Goal: Task Accomplishment & Management: Complete application form

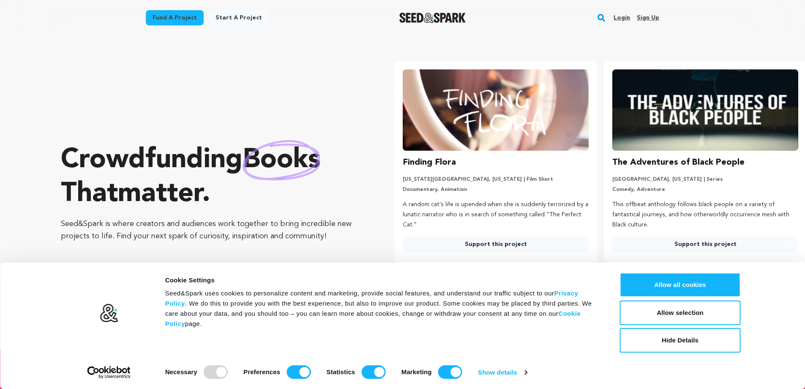
click at [421, 50] on section "Crowdfunding books that matter . Seed&Spark is where creators and audiences wor…" at bounding box center [433, 193] width 745 height 314
click at [654, 16] on link "Sign up" at bounding box center [648, 18] width 22 height 14
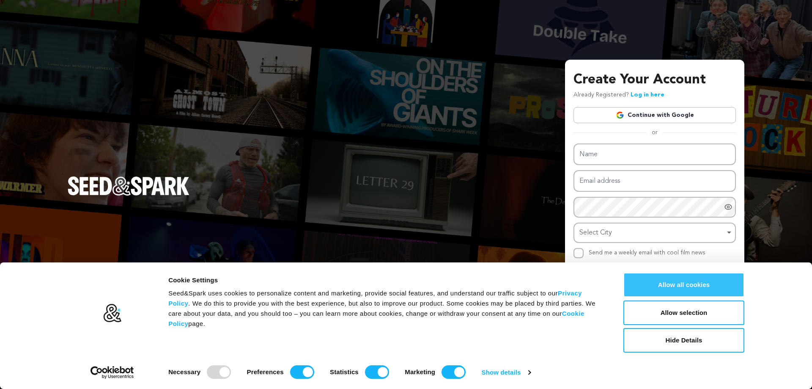
click at [690, 279] on button "Allow all cookies" at bounding box center [683, 284] width 121 height 25
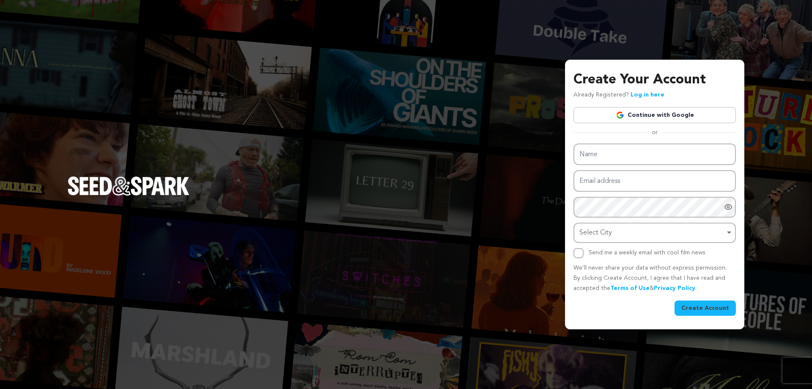
click at [650, 116] on link "Continue with Google" at bounding box center [654, 115] width 162 height 16
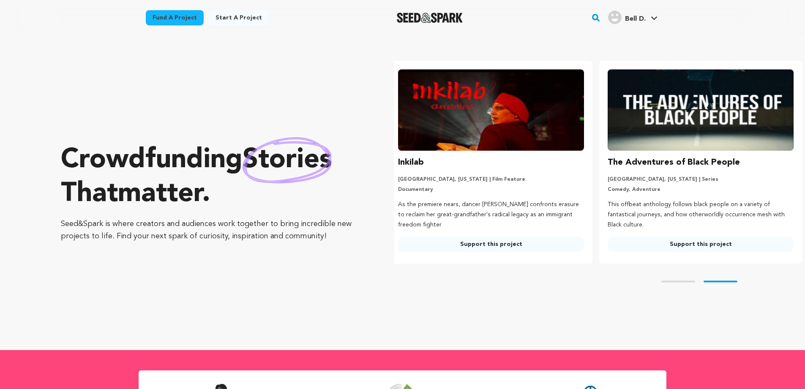
scroll to position [0, 216]
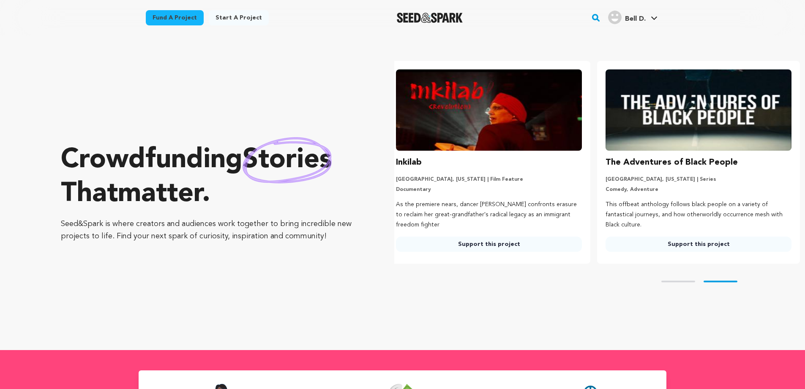
click at [650, 16] on link "Bell D. Bell D." at bounding box center [633, 16] width 53 height 15
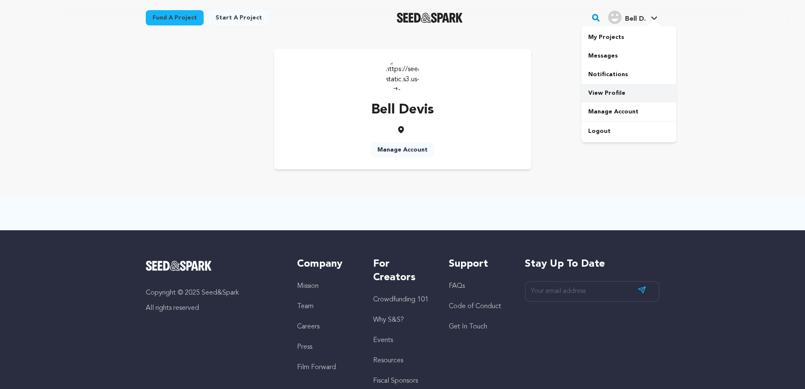
click at [624, 91] on link "View Profile" at bounding box center [629, 93] width 95 height 19
click at [394, 153] on link "Manage Account" at bounding box center [403, 149] width 64 height 15
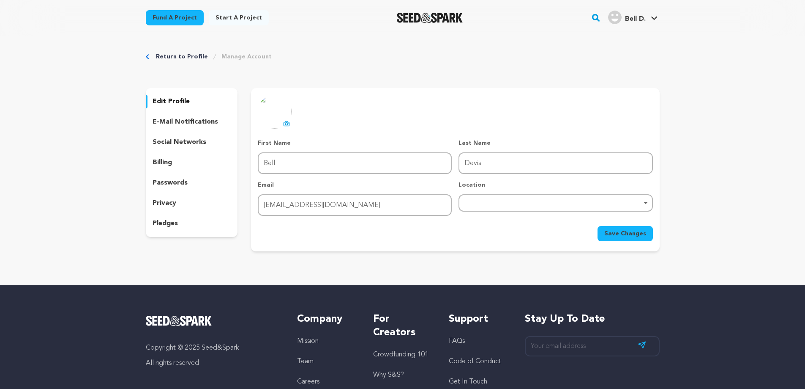
click at [175, 100] on p "edit profile" at bounding box center [171, 101] width 37 height 10
click at [182, 140] on p "social networks" at bounding box center [180, 142] width 54 height 10
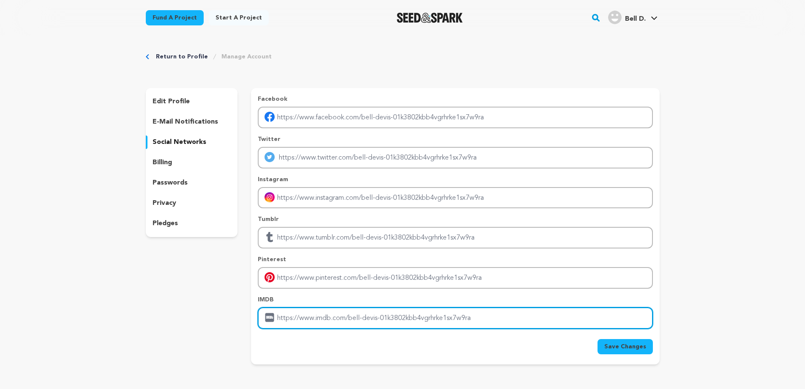
click at [350, 312] on input "Enter IMDB profile link" at bounding box center [455, 318] width 395 height 22
paste input "https://www.exploreairinfo.com/spirit-airlines-san-jose-office-in-costa-rica/"
type input "https://www.exploreairinfo.com/spirit-airlines-san-jose-office-in-costa-rica/"
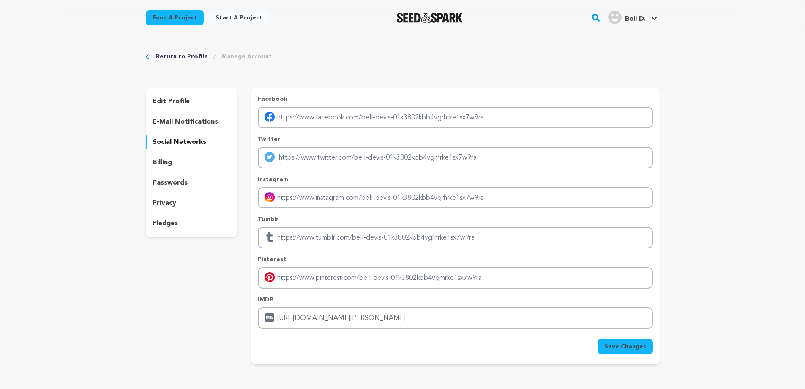
click at [627, 345] on span "Save Changes" at bounding box center [626, 346] width 42 height 8
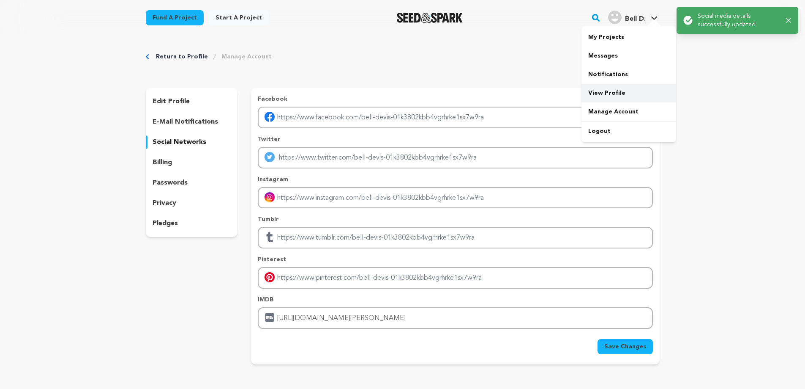
click at [605, 91] on link "View Profile" at bounding box center [629, 93] width 95 height 19
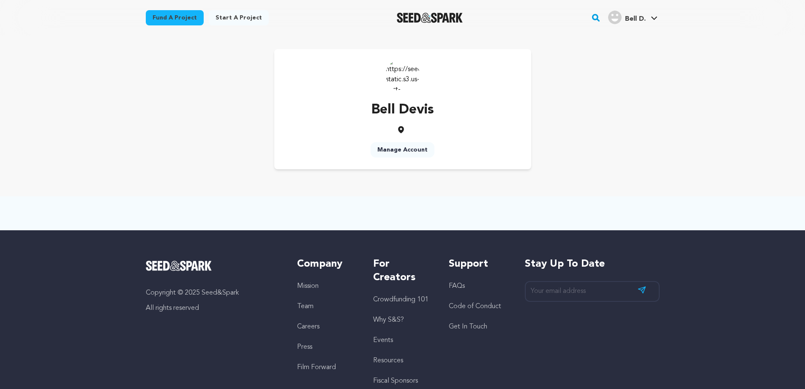
click at [402, 66] on img at bounding box center [403, 74] width 34 height 34
click at [230, 13] on link "Start a project" at bounding box center [239, 17] width 60 height 15
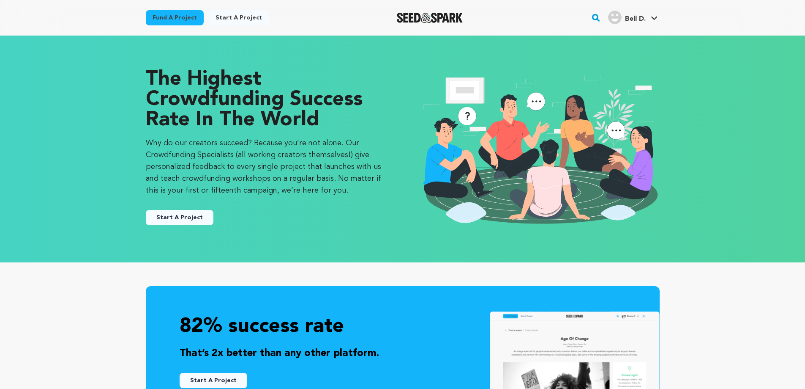
click at [640, 23] on h4 "Bell D." at bounding box center [635, 19] width 21 height 10
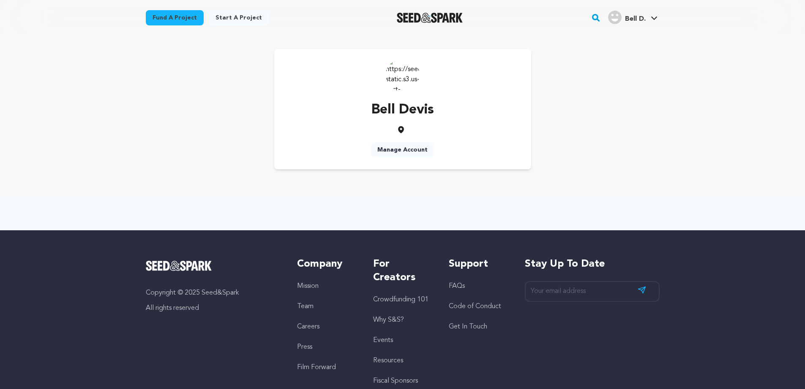
click at [400, 148] on link "Manage Account" at bounding box center [403, 149] width 64 height 15
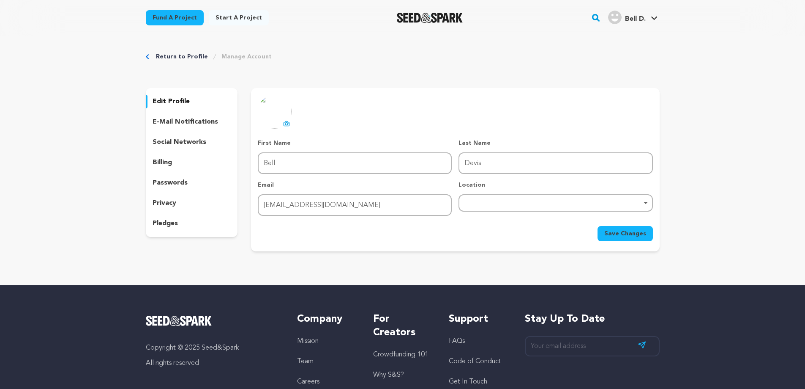
click at [500, 195] on div "Remove item" at bounding box center [556, 202] width 194 height 17
click at [494, 227] on input "search" at bounding box center [556, 225] width 192 height 19
type input "usa"
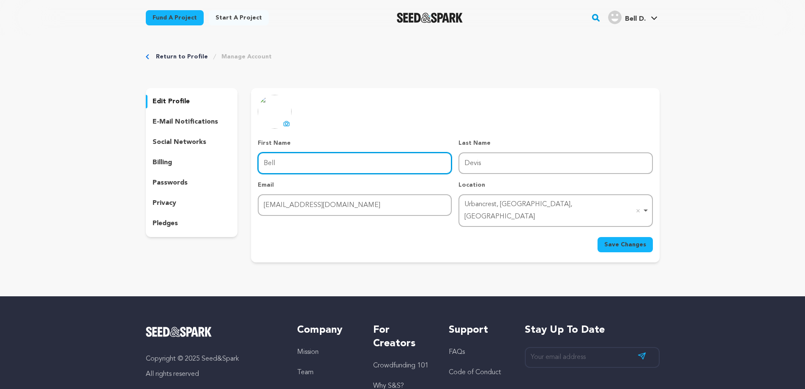
click at [330, 172] on input "Bell" at bounding box center [355, 163] width 194 height 22
type input "exploreair"
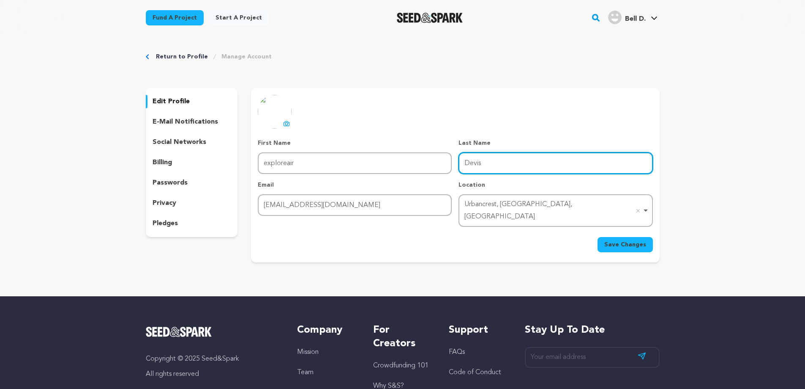
click at [460, 167] on input "Devis" at bounding box center [556, 163] width 194 height 22
click at [479, 165] on input "Devis" at bounding box center [556, 163] width 194 height 22
type input "info"
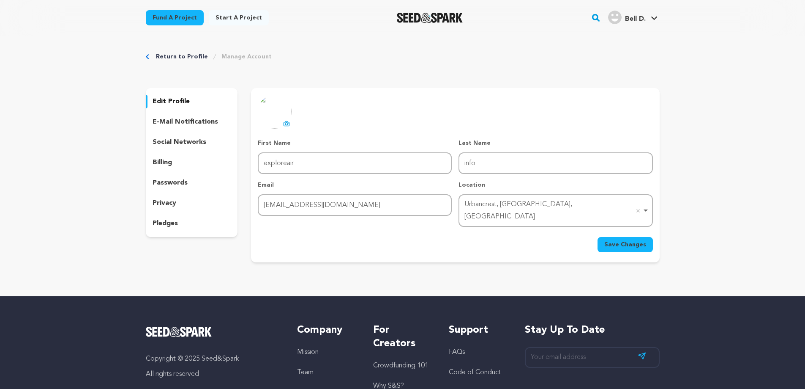
click at [632, 240] on span "Save Changes" at bounding box center [626, 244] width 42 height 8
click at [161, 158] on p "billing" at bounding box center [162, 162] width 19 height 10
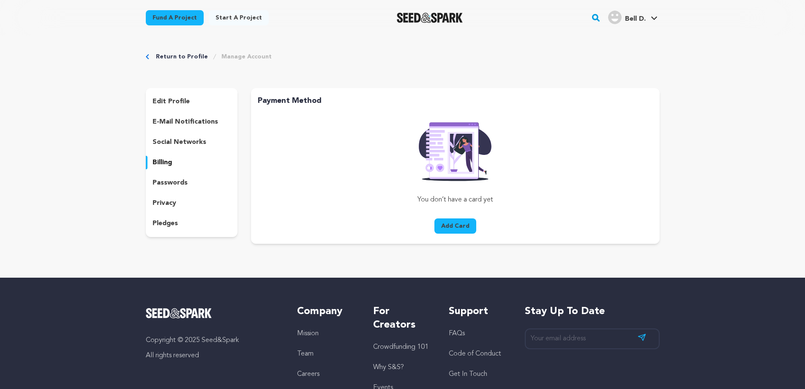
click at [166, 182] on p "passwords" at bounding box center [170, 183] width 35 height 10
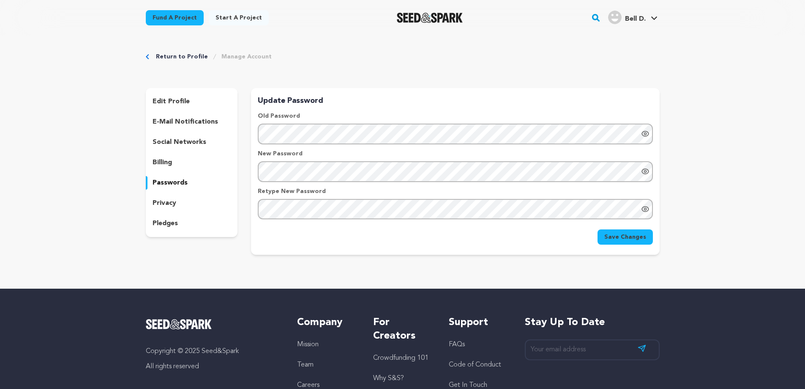
click at [166, 199] on p "privacy" at bounding box center [165, 203] width 24 height 10
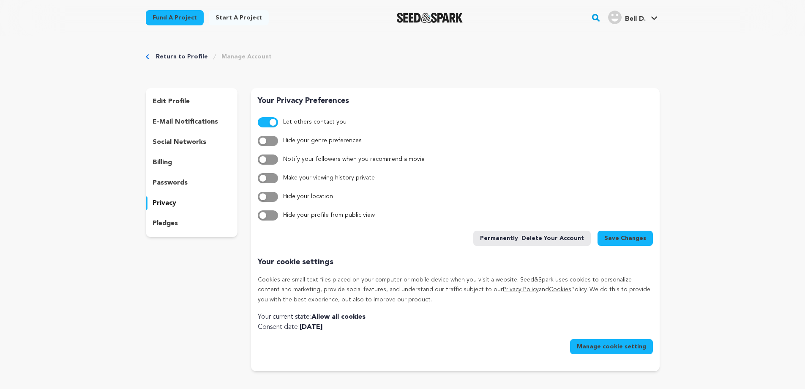
click at [161, 224] on p "pledges" at bounding box center [165, 223] width 25 height 10
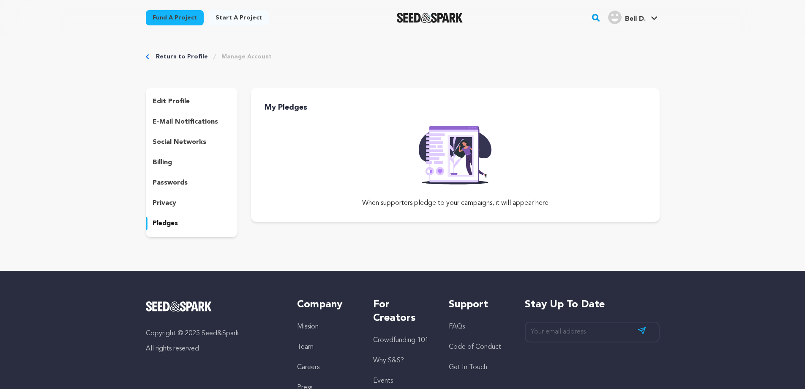
click at [171, 99] on p "edit profile" at bounding box center [171, 101] width 37 height 10
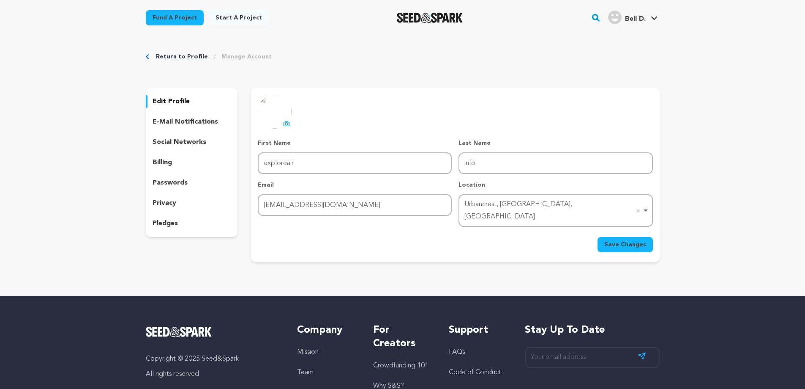
click at [175, 55] on link "Return to Profile" at bounding box center [182, 56] width 52 height 8
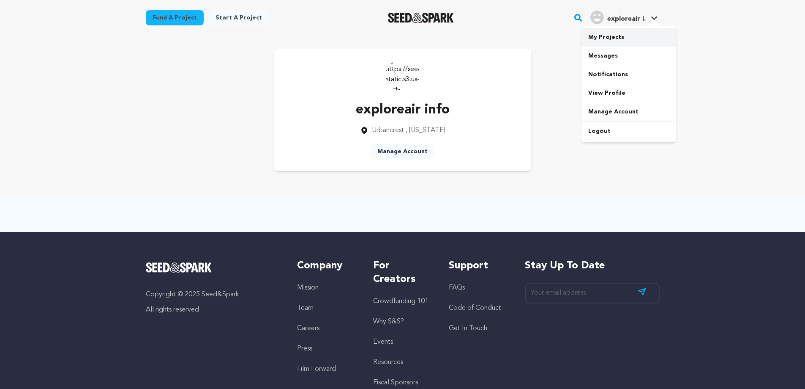
click at [616, 35] on link "My Projects" at bounding box center [629, 37] width 95 height 19
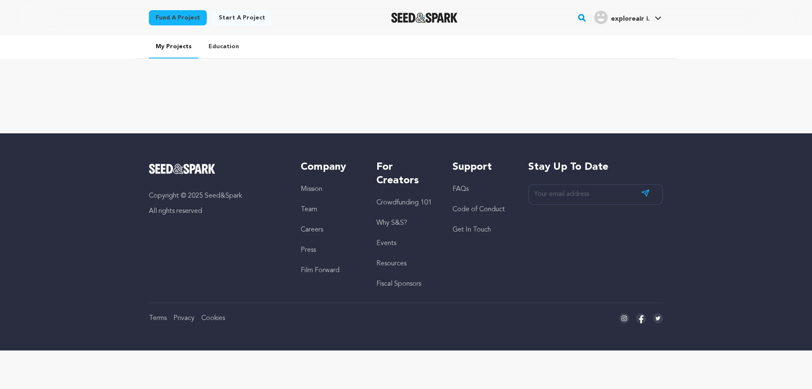
click at [213, 49] on link "Education" at bounding box center [224, 47] width 44 height 22
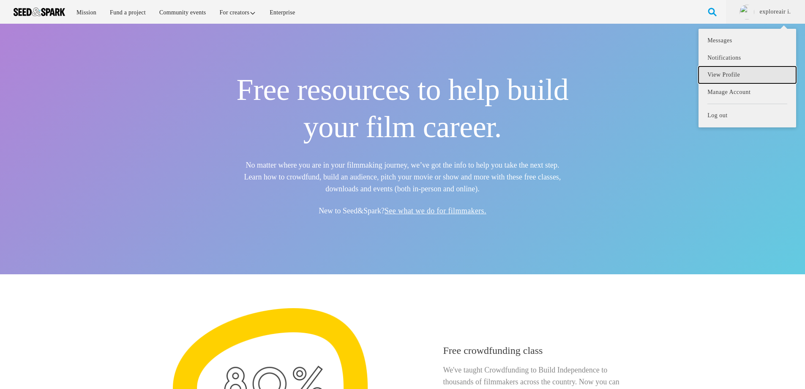
click at [738, 72] on link "View Profile" at bounding box center [747, 74] width 97 height 17
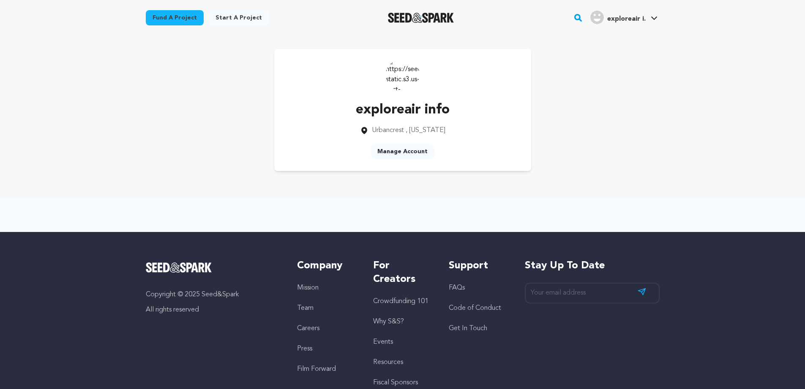
click at [410, 149] on link "Manage Account" at bounding box center [403, 151] width 64 height 15
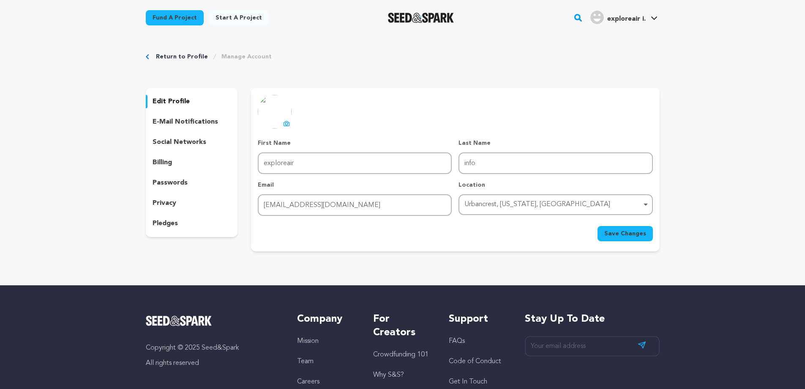
click at [170, 142] on p "social networks" at bounding box center [180, 142] width 54 height 10
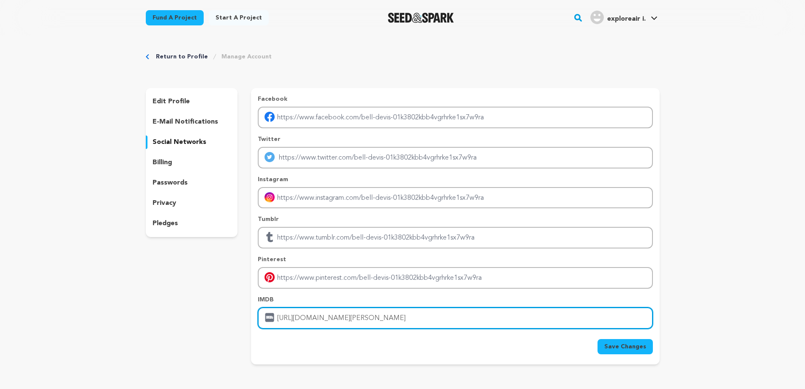
click at [341, 319] on input "https://www.exploreairinfo.com/spirit-airlines-san-jose-office-in-costa-rica/" at bounding box center [455, 318] width 395 height 22
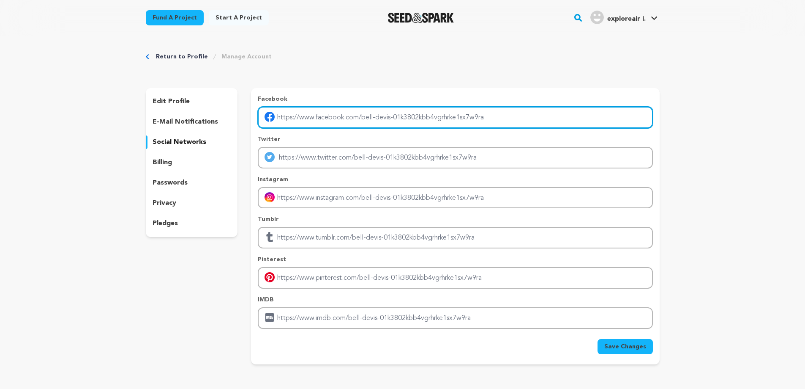
click at [311, 115] on input "Enter facebook profile link" at bounding box center [455, 118] width 395 height 22
click at [383, 120] on input "Enter facebook profile link" at bounding box center [455, 118] width 395 height 22
paste input "https://www.exploreairinfo.com/spirit-airlines-san-jose-office-in-costa-rica/"
type input "https://www.exploreairinfo.com/spirit-airlines-san-jose-office-in-costa-rica/"
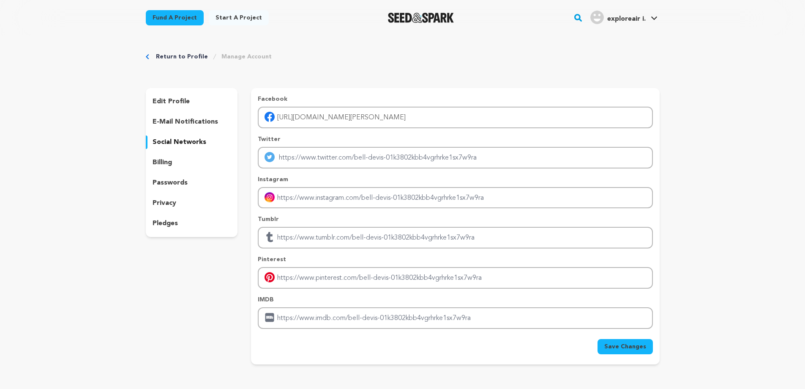
click at [622, 345] on span "Save Changes" at bounding box center [626, 346] width 42 height 8
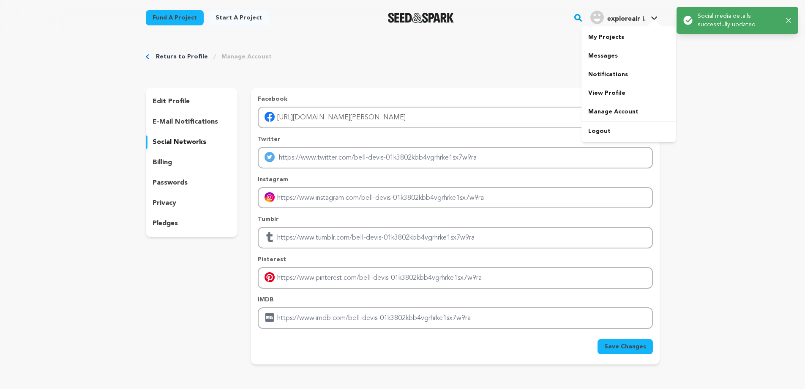
click at [640, 16] on span "exploreair i." at bounding box center [627, 19] width 38 height 7
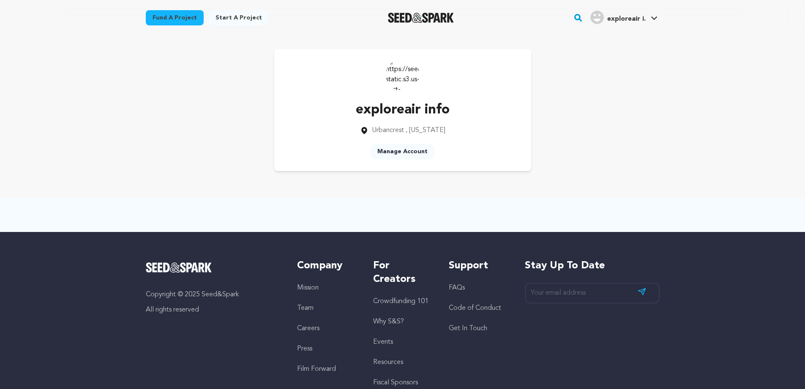
click at [234, 25] on div "Start a project" at bounding box center [239, 19] width 60 height 19
click at [233, 19] on link "Start a project" at bounding box center [239, 17] width 60 height 15
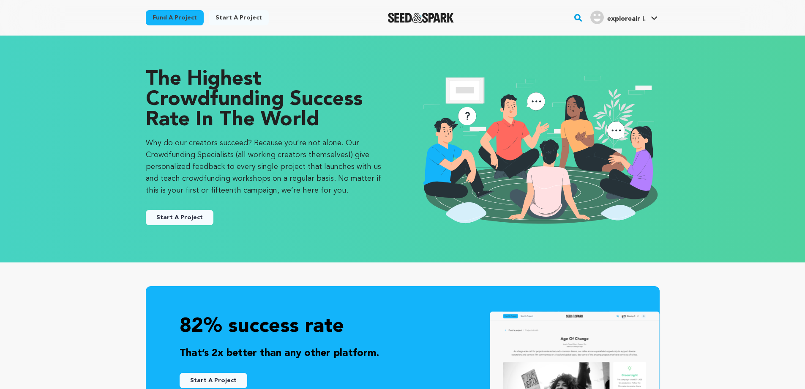
click at [181, 222] on button "Start A Project" at bounding box center [180, 217] width 68 height 15
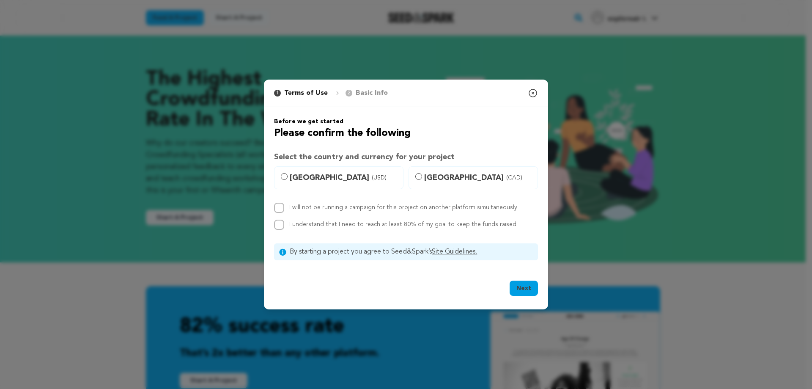
click at [370, 92] on p "Basic Info" at bounding box center [372, 93] width 32 height 10
click at [326, 178] on span "[GEOGRAPHIC_DATA] (USD)" at bounding box center [344, 178] width 108 height 12
click at [287, 178] on input "[GEOGRAPHIC_DATA] (USD)" at bounding box center [284, 176] width 7 height 7
radio input "true"
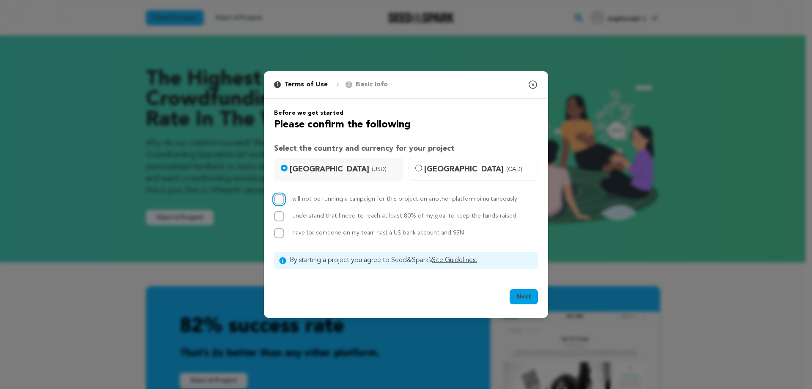
click at [278, 196] on input "I will not be running a campaign for this project on another platform simultane…" at bounding box center [279, 199] width 10 height 10
checkbox input "true"
click at [528, 291] on button "Next" at bounding box center [523, 296] width 28 height 15
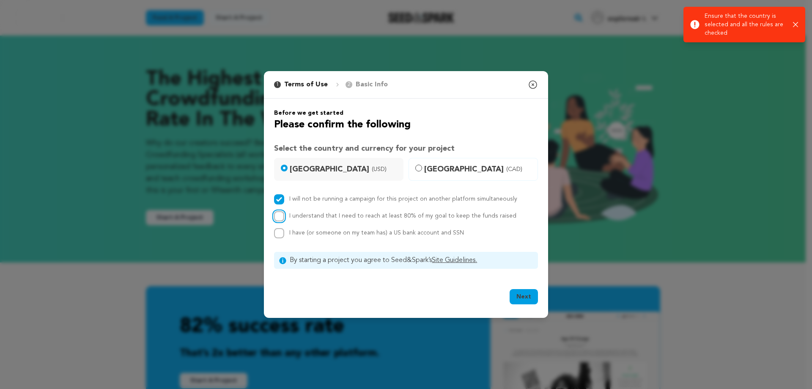
click at [275, 221] on div at bounding box center [279, 216] width 10 height 10
click at [279, 237] on input "I have (or someone on my team has) a US bank account and SSN" at bounding box center [279, 233] width 10 height 10
checkbox input "true"
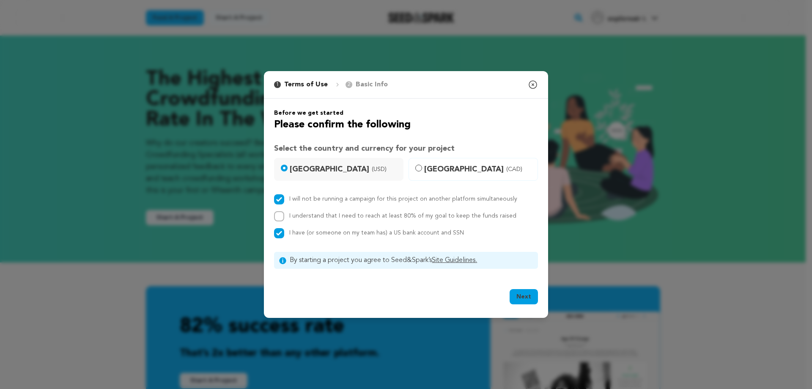
click at [518, 293] on button "Next" at bounding box center [523, 296] width 28 height 15
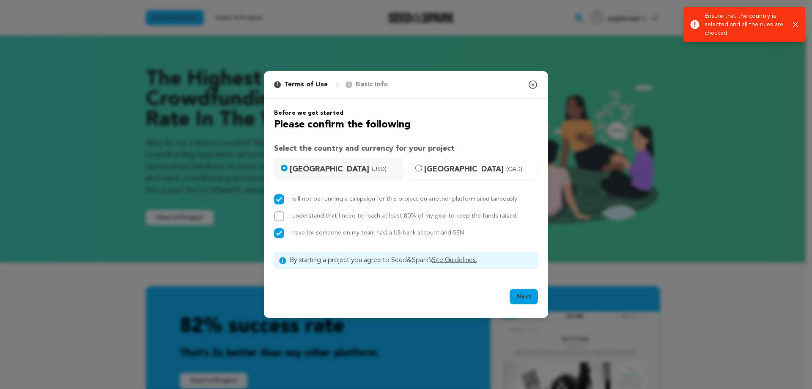
click at [432, 166] on span "Canada (CAD)" at bounding box center [478, 169] width 108 height 12
click at [422, 166] on input "Canada (CAD)" at bounding box center [418, 167] width 7 height 7
radio input "true"
click at [334, 168] on span "[GEOGRAPHIC_DATA] (USD)" at bounding box center [344, 169] width 108 height 12
click at [287, 168] on input "[GEOGRAPHIC_DATA] (USD)" at bounding box center [284, 167] width 7 height 7
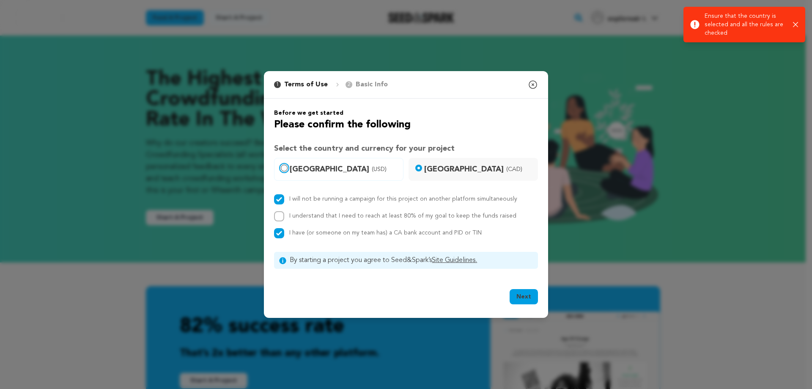
radio input "true"
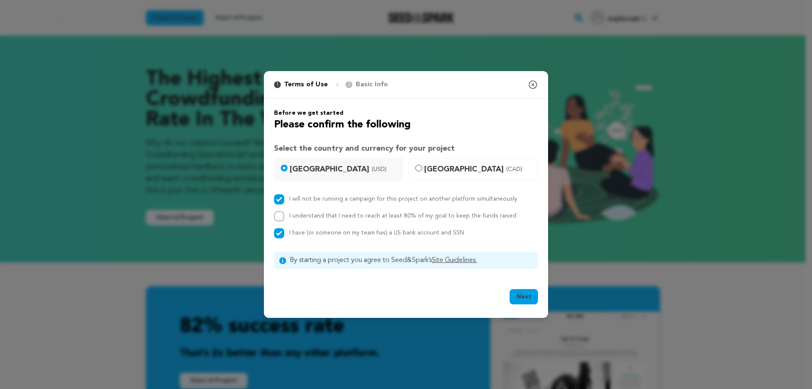
click at [274, 194] on div "Before we get started Please confirm the following Select the country and curre…" at bounding box center [406, 189] width 264 height 160
click at [290, 259] on span "By starting a project you agree to Seed&Spark’s Site Guidelines." at bounding box center [411, 260] width 243 height 10
click at [282, 201] on input "I will not be running a campaign for this project on another platform simultane…" at bounding box center [279, 199] width 10 height 10
checkbox input "false"
click at [279, 235] on input "I have (or someone on my team has) a US bank account and SSN" at bounding box center [279, 233] width 10 height 10
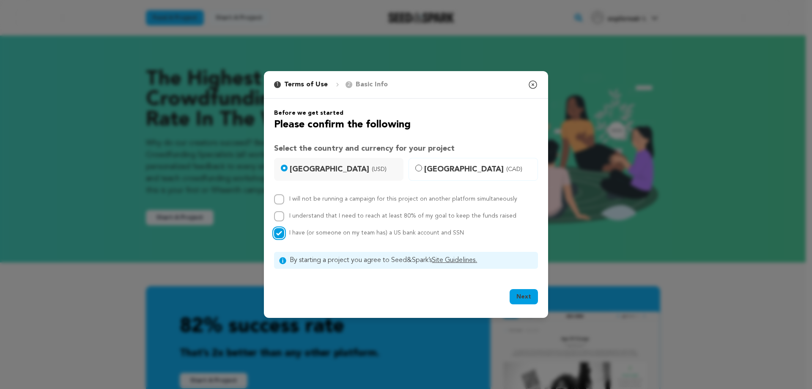
checkbox input "false"
click at [535, 295] on button "Next" at bounding box center [523, 296] width 28 height 15
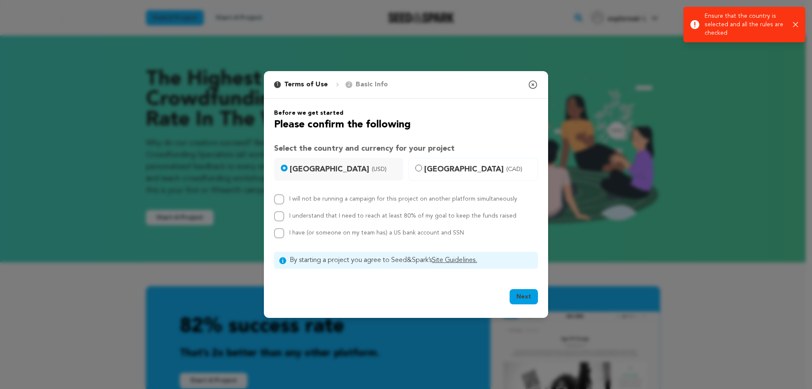
click at [523, 290] on button "Next" at bounding box center [523, 296] width 28 height 15
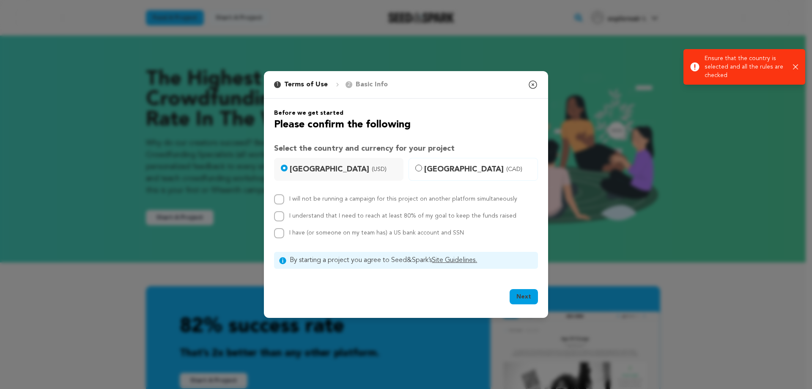
drag, startPoint x: 326, startPoint y: 143, endPoint x: 327, endPoint y: 148, distance: 5.1
click at [326, 144] on h3 "Select the country and currency for your project" at bounding box center [406, 148] width 264 height 12
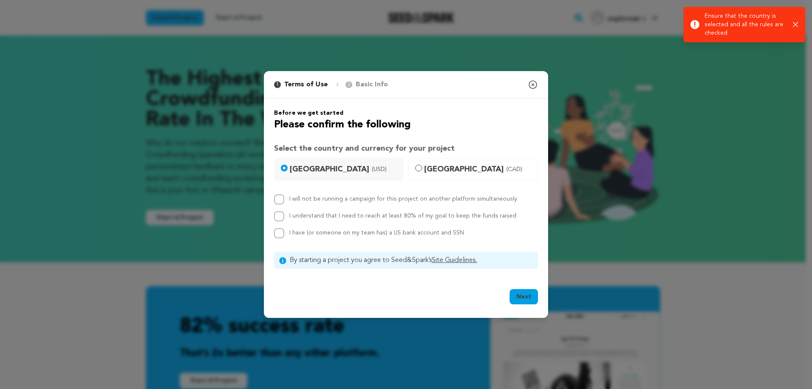
click at [327, 148] on h3 "Select the country and currency for your project" at bounding box center [406, 148] width 264 height 12
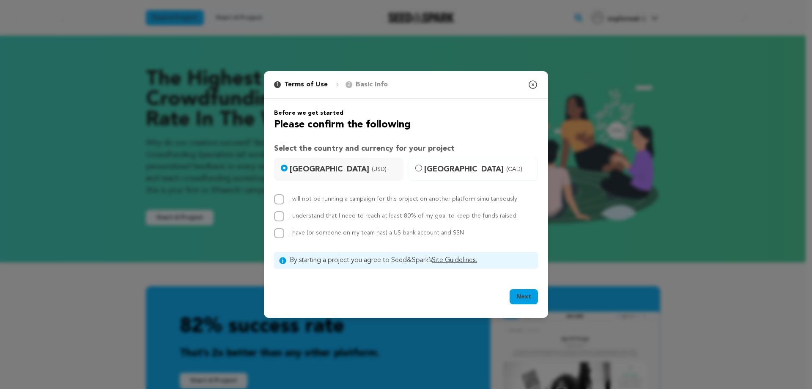
click at [284, 217] on div "I understand that I need to reach at least 80% of my goal to keep the funds rai…" at bounding box center [406, 216] width 264 height 10
click at [280, 216] on input "I understand that I need to reach at least 80% of my goal to keep the funds rai…" at bounding box center [279, 216] width 10 height 10
checkbox input "true"
click at [520, 292] on button "Next" at bounding box center [523, 296] width 28 height 15
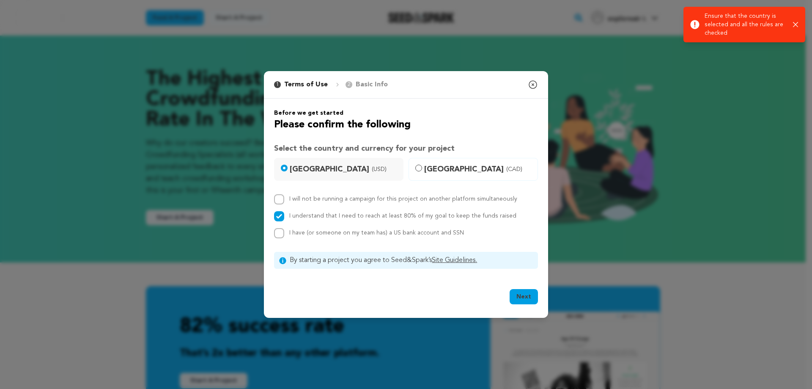
click at [609, 275] on div "1 Terms of Use 2 Basic Info You started your project! Close modal Before we get…" at bounding box center [406, 194] width 812 height 389
click at [464, 258] on link "Site Guidelines." at bounding box center [454, 260] width 45 height 7
